Goal: Browse casually: Explore the website without a specific task or goal

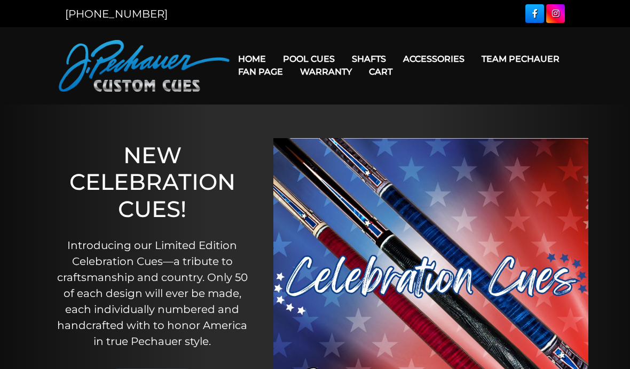
click at [292, 60] on link "Fan Page" at bounding box center [261, 71] width 62 height 27
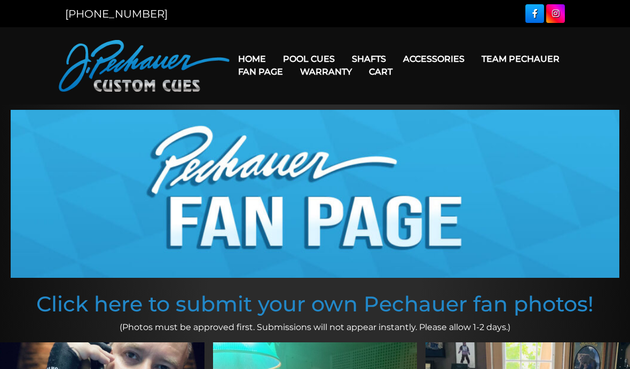
click at [292, 60] on link "Fan Page" at bounding box center [261, 71] width 62 height 27
click at [393, 97] on link "Maple Shafts" at bounding box center [436, 89] width 184 height 15
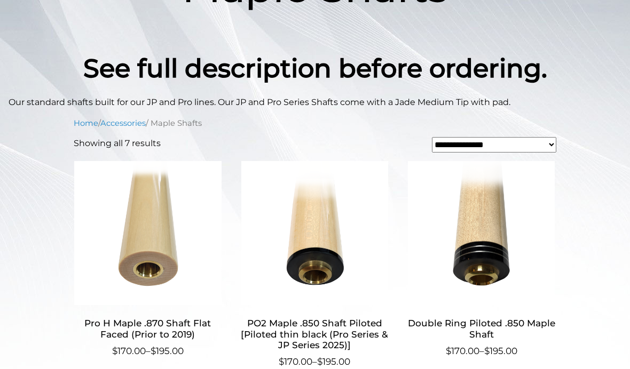
scroll to position [215, 0]
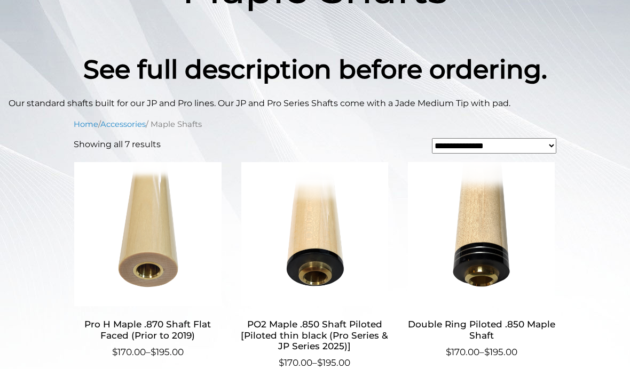
click at [132, 214] on img at bounding box center [148, 234] width 148 height 144
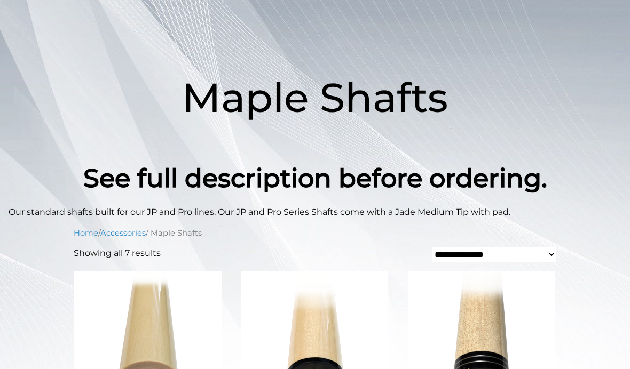
scroll to position [0, 0]
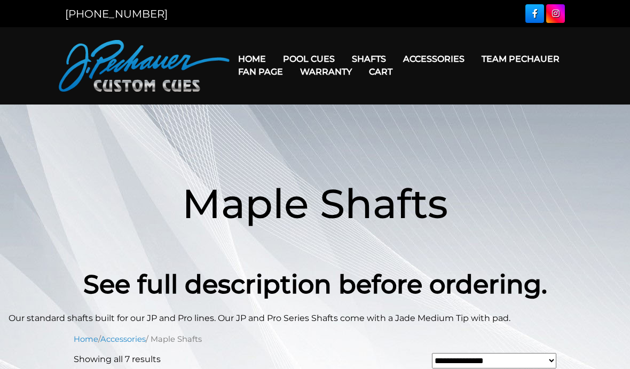
click at [473, 62] on link "Team Pechauer" at bounding box center [520, 58] width 95 height 27
click at [292, 61] on link "Fan Page" at bounding box center [261, 71] width 62 height 27
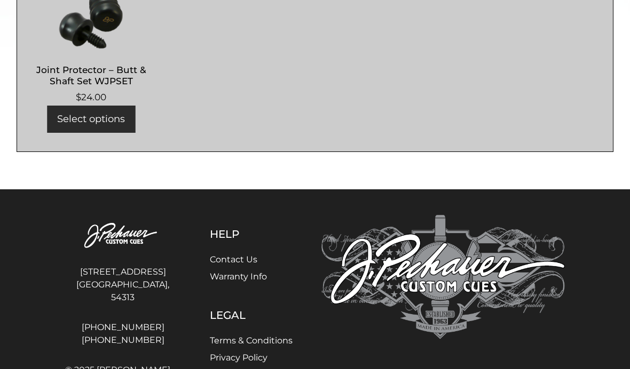
scroll to position [569, 0]
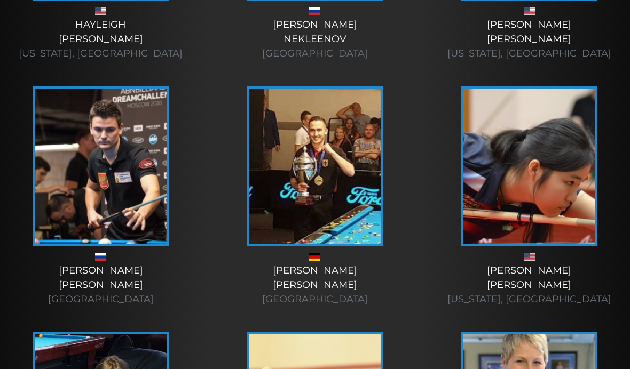
scroll to position [975, 0]
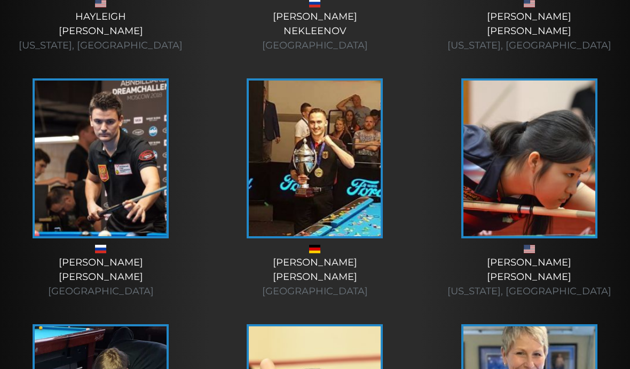
click at [537, 260] on div "[PERSON_NAME] [US_STATE], [GEOGRAPHIC_DATA]" at bounding box center [529, 277] width 193 height 43
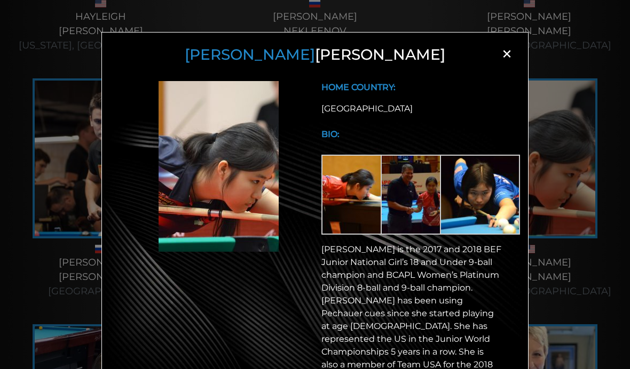
click at [426, 179] on img at bounding box center [421, 195] width 80 height 80
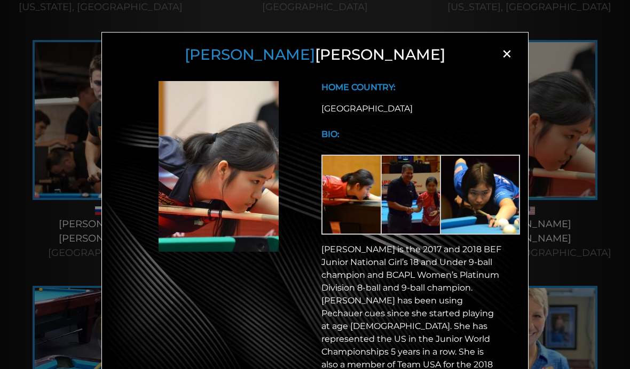
click at [501, 52] on span "×" at bounding box center [507, 54] width 16 height 16
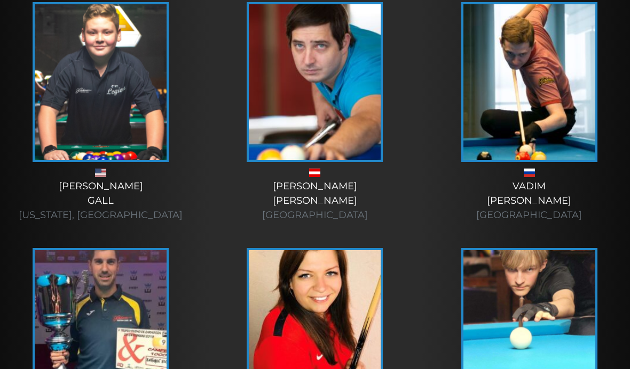
scroll to position [3281, 0]
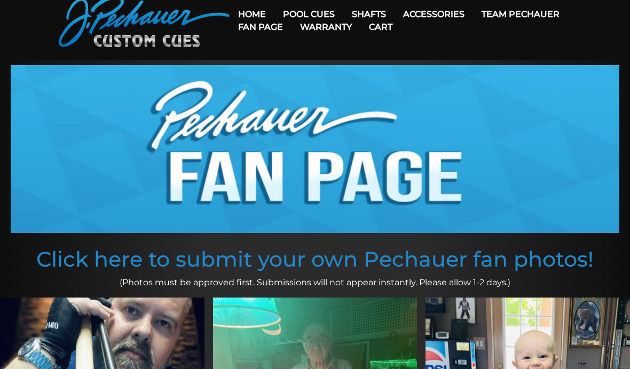
scroll to position [35, 0]
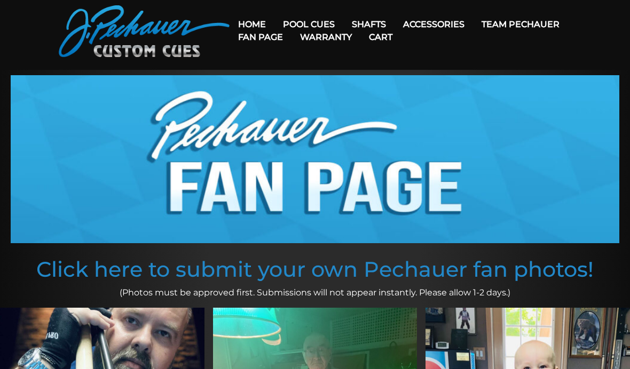
click at [473, 30] on link "Team Pechauer" at bounding box center [520, 24] width 95 height 27
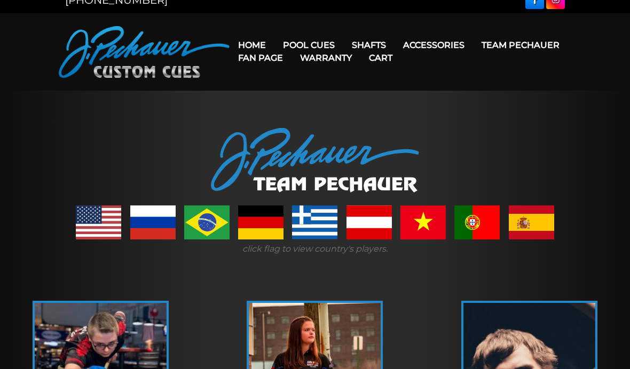
scroll to position [14, 0]
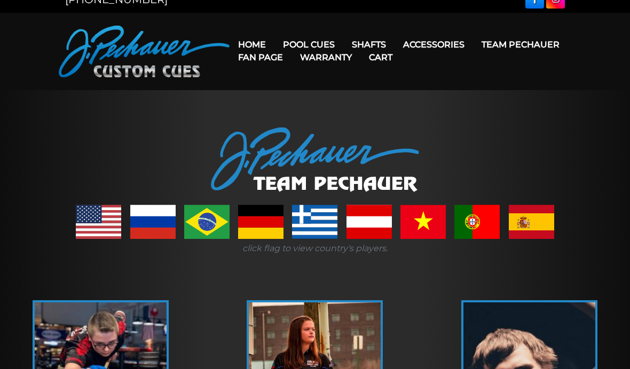
click at [361, 143] on link "People’s Choice Cues" at bounding box center [340, 135] width 131 height 15
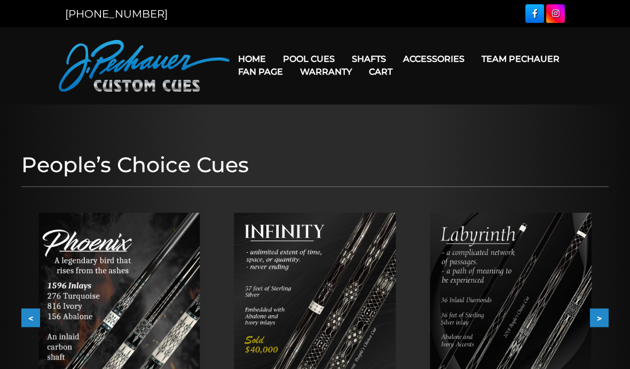
click at [341, 82] on link "Celebration Cue" at bounding box center [340, 74] width 131 height 15
click at [401, 75] on link "Cart" at bounding box center [380, 71] width 41 height 27
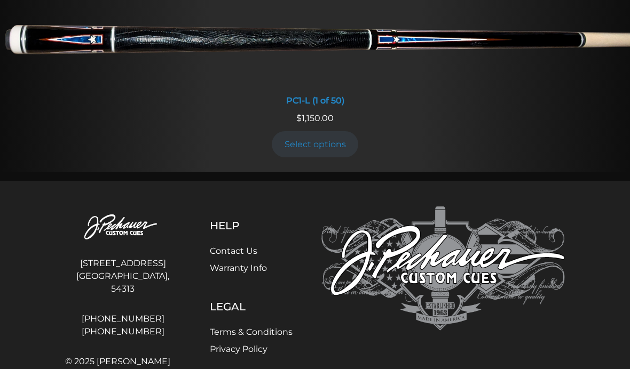
scroll to position [828, 0]
